Goal: Task Accomplishment & Management: Manage account settings

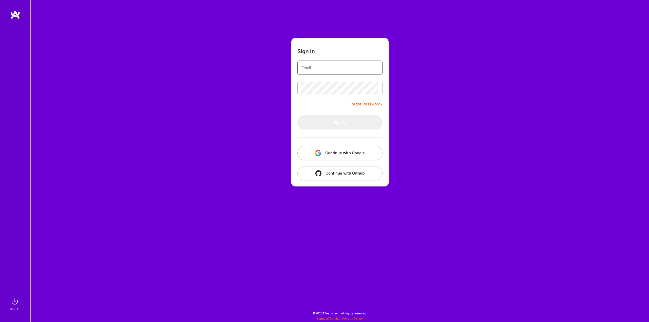
type input "[EMAIL_ADDRESS][DOMAIN_NAME]"
click at [303, 124] on button "Sign In" at bounding box center [339, 122] width 85 height 14
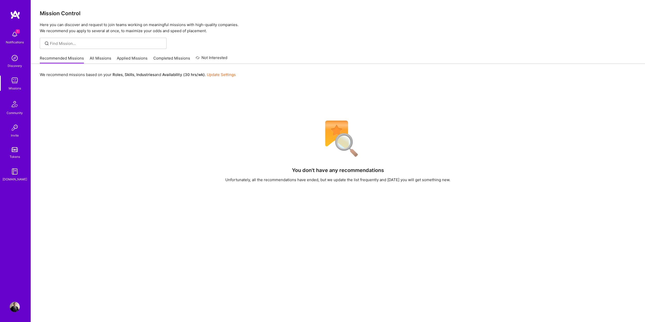
click at [291, 29] on p "Here you can discover and request to join teams working on meaningful missions …" at bounding box center [338, 28] width 596 height 12
click at [10, 32] on img at bounding box center [15, 34] width 10 height 10
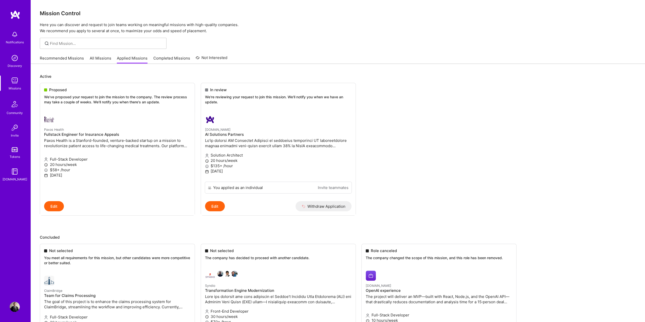
click at [385, 96] on ul "Proposed We've proposed your request to join the mission to the company. The re…" at bounding box center [338, 157] width 596 height 148
click at [15, 15] on img at bounding box center [15, 14] width 10 height 9
